Goal: Entertainment & Leisure: Consume media (video, audio)

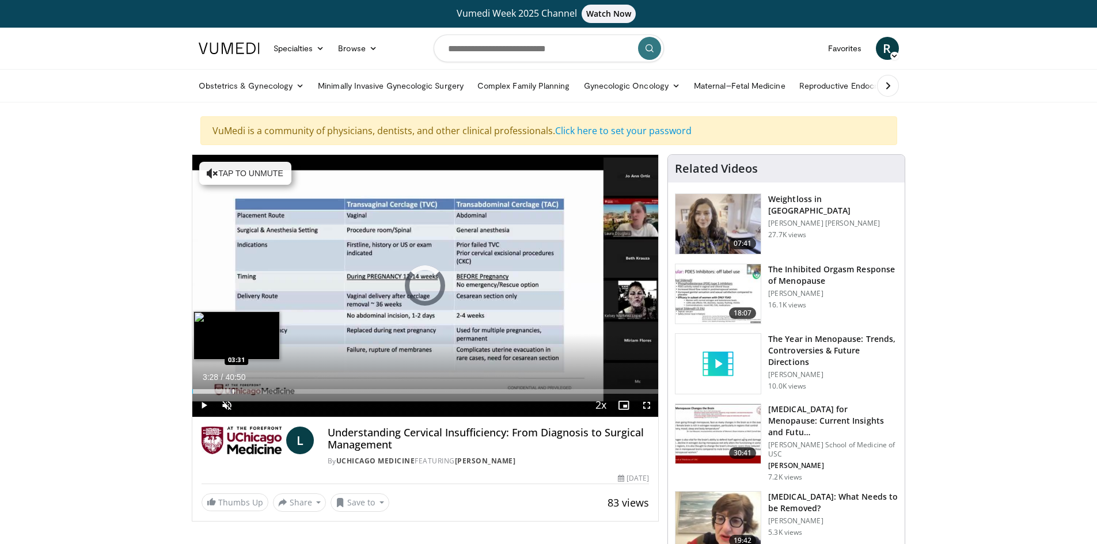
click at [233, 390] on div "Progress Bar" at bounding box center [233, 391] width 1 height 5
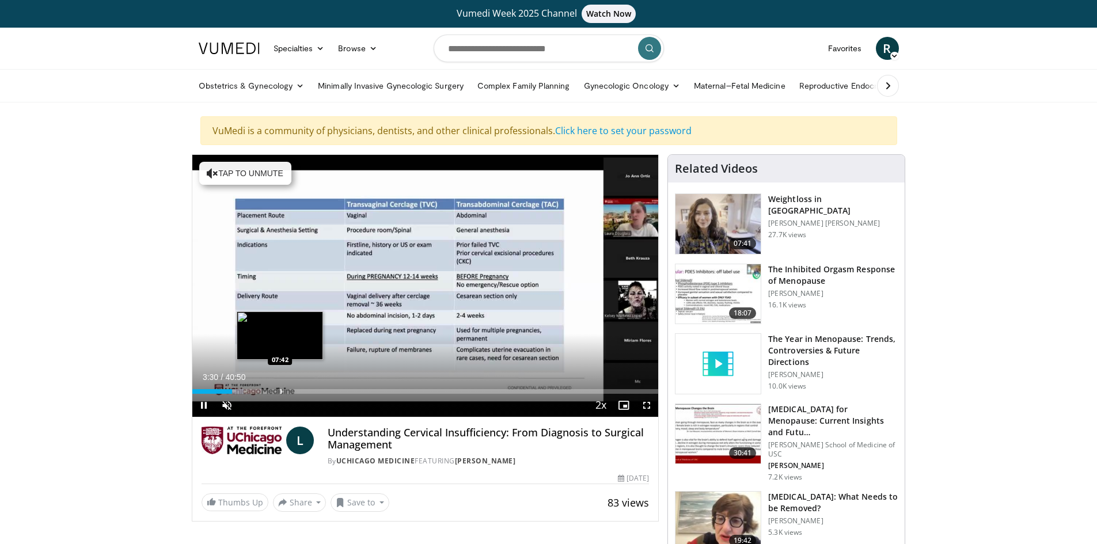
click at [280, 390] on div "Progress Bar" at bounding box center [280, 391] width 1 height 5
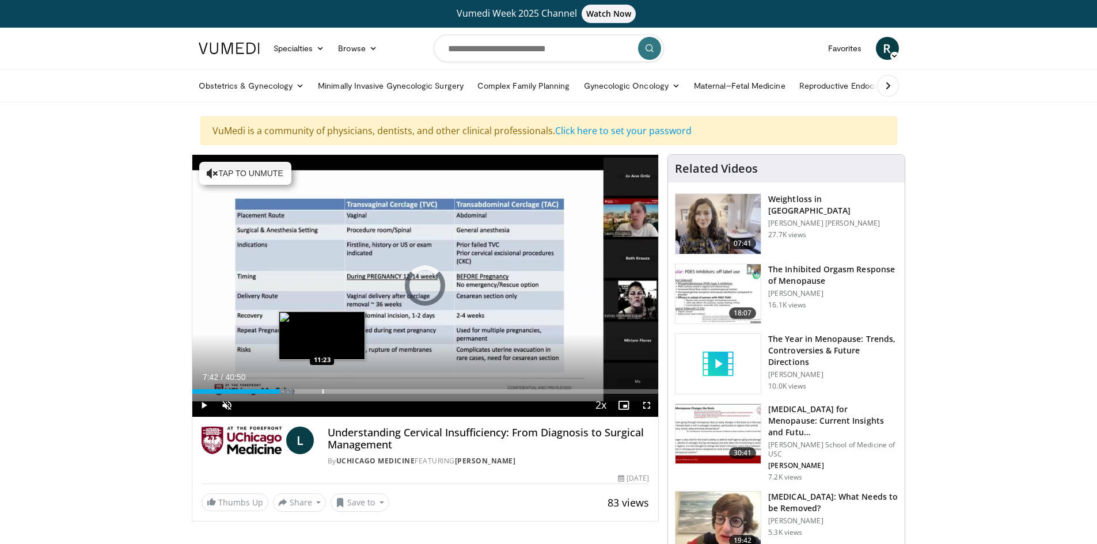
click at [322, 391] on div "Progress Bar" at bounding box center [322, 391] width 1 height 5
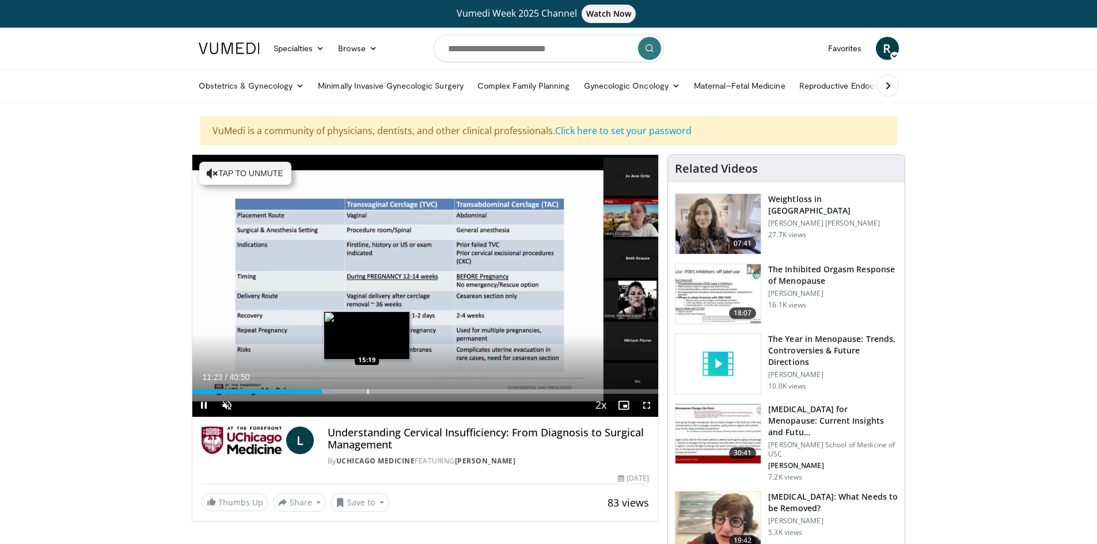
click at [367, 392] on div "Progress Bar" at bounding box center [367, 391] width 1 height 5
click at [407, 392] on div "Progress Bar" at bounding box center [407, 391] width 1 height 5
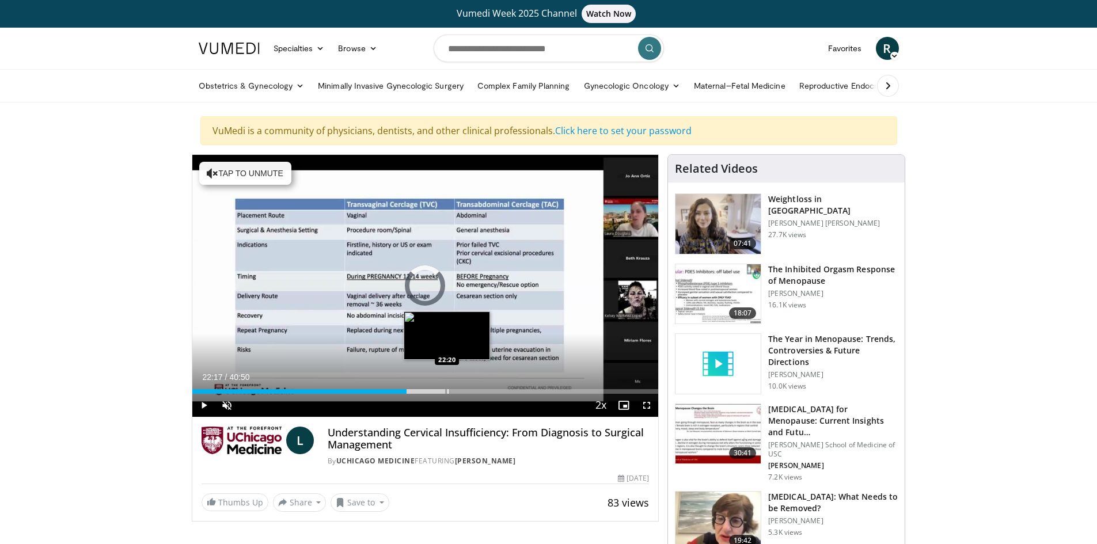
click at [447, 393] on div "Progress Bar" at bounding box center [447, 391] width 1 height 5
click at [493, 397] on div "Current Time 22:18 / Duration 40:50 Pause Skip Backward Skip Forward Unmute 0% …" at bounding box center [425, 405] width 466 height 23
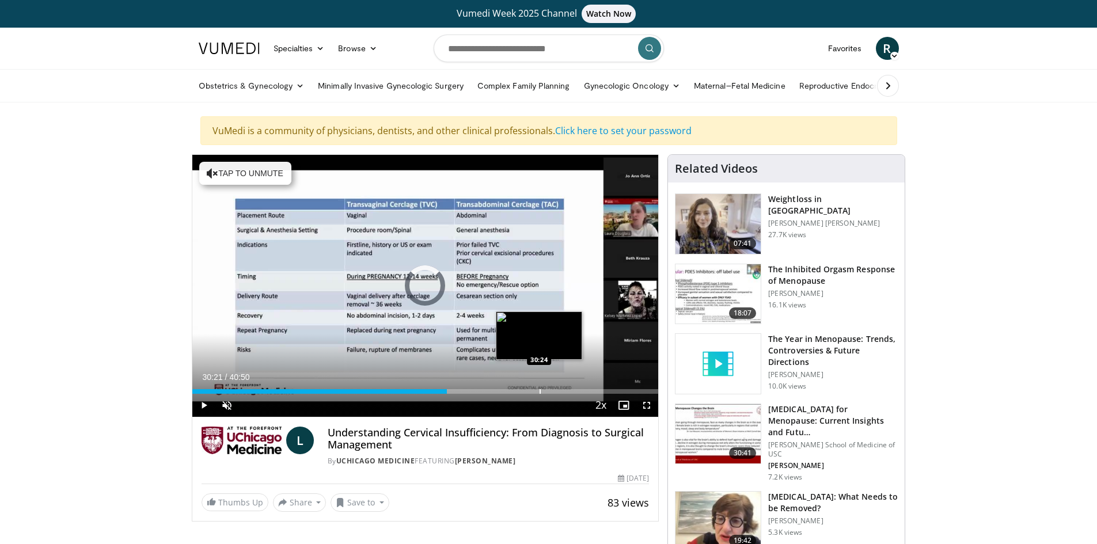
click at [540, 390] on div "Progress Bar" at bounding box center [540, 391] width 1 height 5
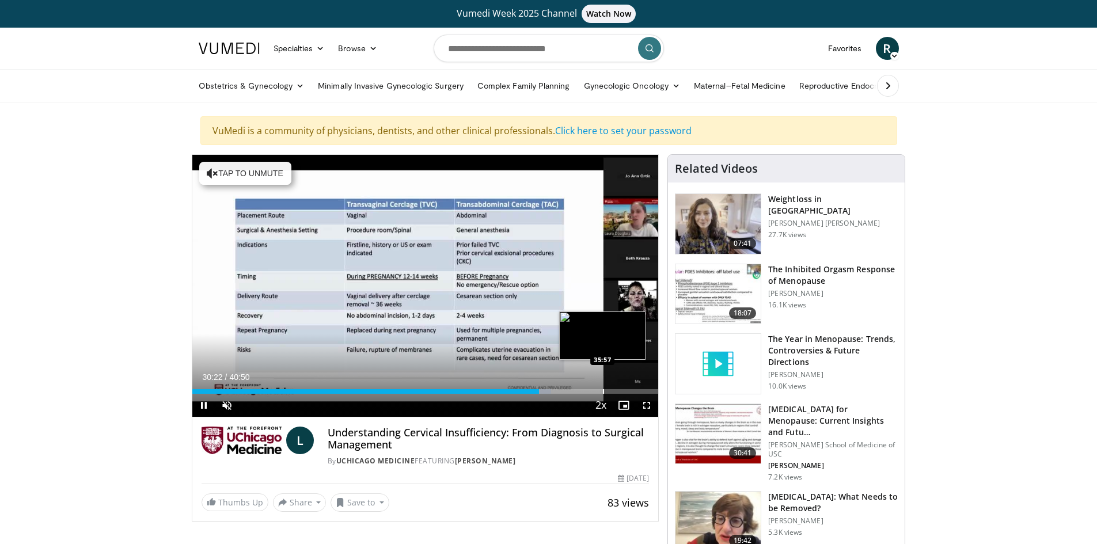
click at [603, 391] on div "Progress Bar" at bounding box center [603, 391] width 1 height 5
